Goal: Register for event/course

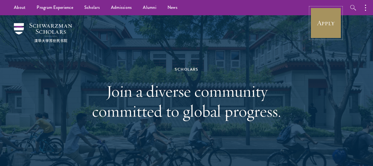
drag, startPoint x: 324, startPoint y: 19, endPoint x: 246, endPoint y: 1, distance: 80.0
click at [324, 19] on link "Apply" at bounding box center [325, 22] width 31 height 31
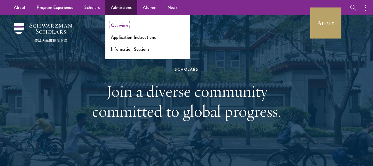
click at [120, 23] on link "Overview" at bounding box center [119, 25] width 17 height 6
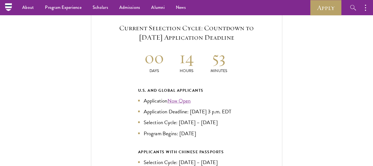
scroll to position [1164, 0]
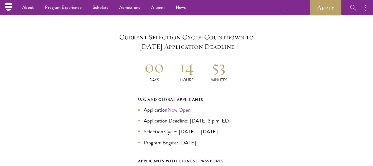
click at [220, 77] on p "Minutes" at bounding box center [219, 80] width 32 height 6
click at [227, 77] on p "Minutes" at bounding box center [219, 80] width 32 height 6
drag, startPoint x: 186, startPoint y: 120, endPoint x: 191, endPoint y: 111, distance: 10.7
click at [191, 117] on li "Application Deadline: [DATE] 3 p.m. EDT" at bounding box center [186, 121] width 97 height 8
click at [190, 117] on li "Application Deadline: [DATE] 3 p.m. EDT" at bounding box center [186, 121] width 97 height 8
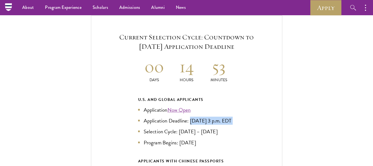
drag, startPoint x: 190, startPoint y: 110, endPoint x: 190, endPoint y: 116, distance: 6.7
click at [193, 118] on li "Application Deadline: [DATE] 3 p.m. EDT" at bounding box center [186, 121] width 97 height 8
copy ul "[DATE] 3 p.m. EDT"
